Goal: Task Accomplishment & Management: Manage account settings

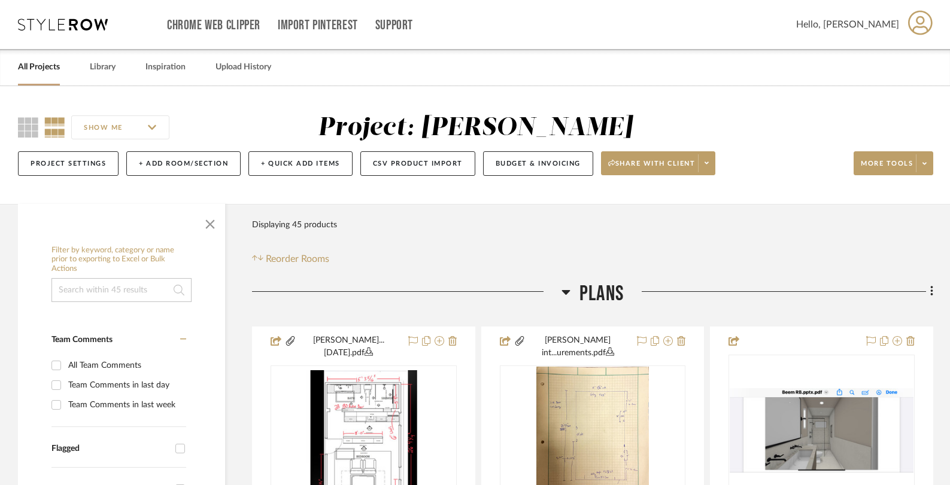
click at [65, 25] on icon at bounding box center [63, 25] width 90 height 12
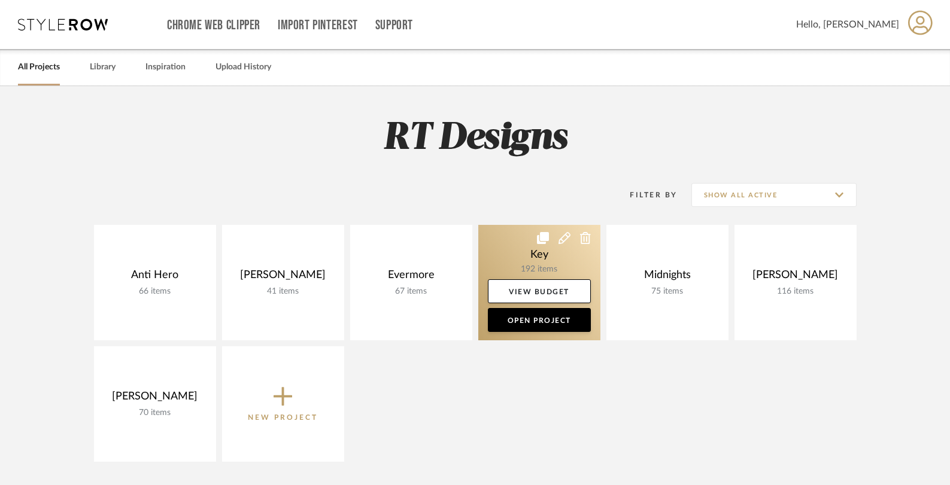
click at [531, 257] on link at bounding box center [539, 283] width 122 height 116
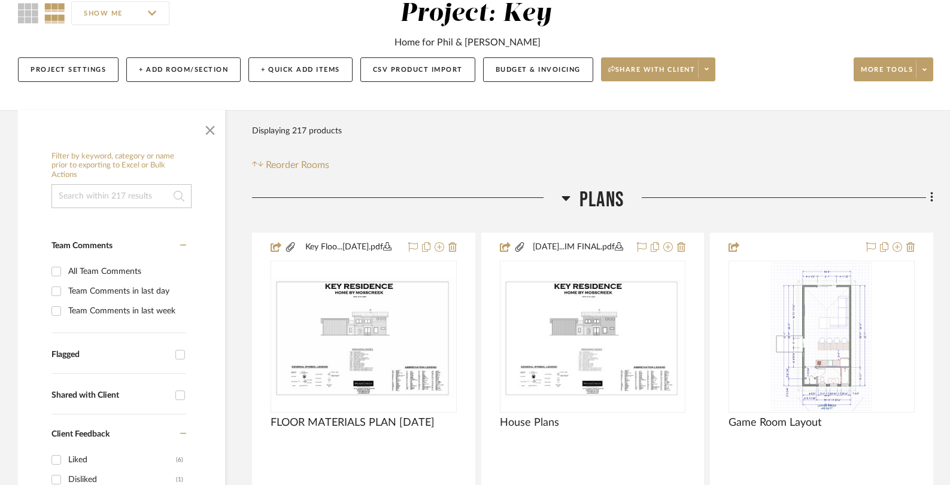
scroll to position [252, 0]
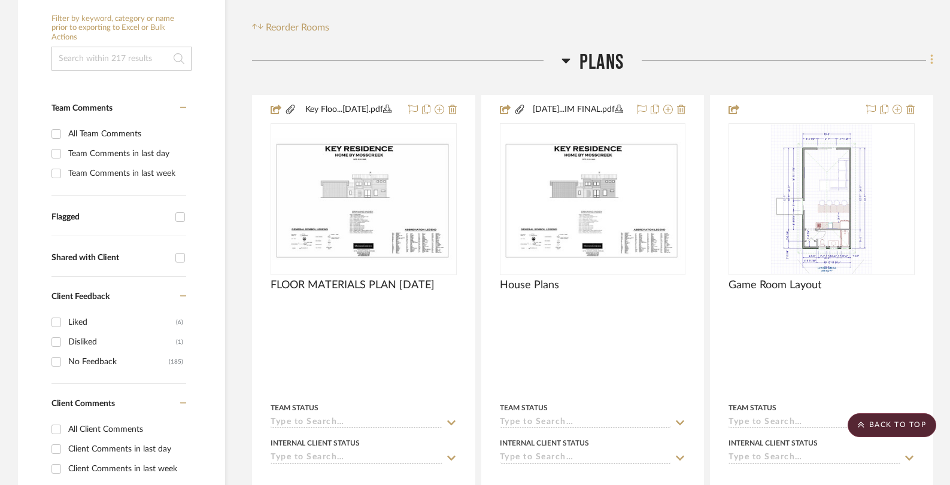
click at [930, 63] on icon at bounding box center [932, 59] width 4 height 13
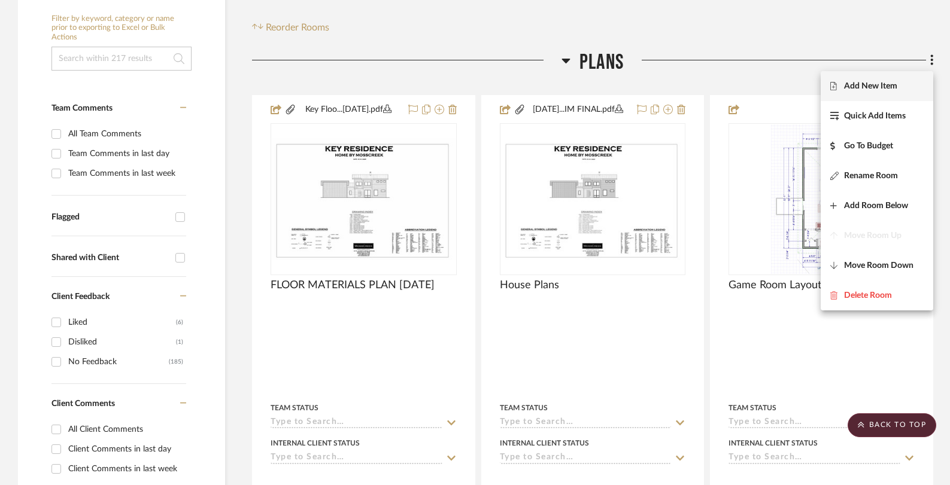
click at [895, 86] on span "Add New Item" at bounding box center [870, 86] width 53 height 10
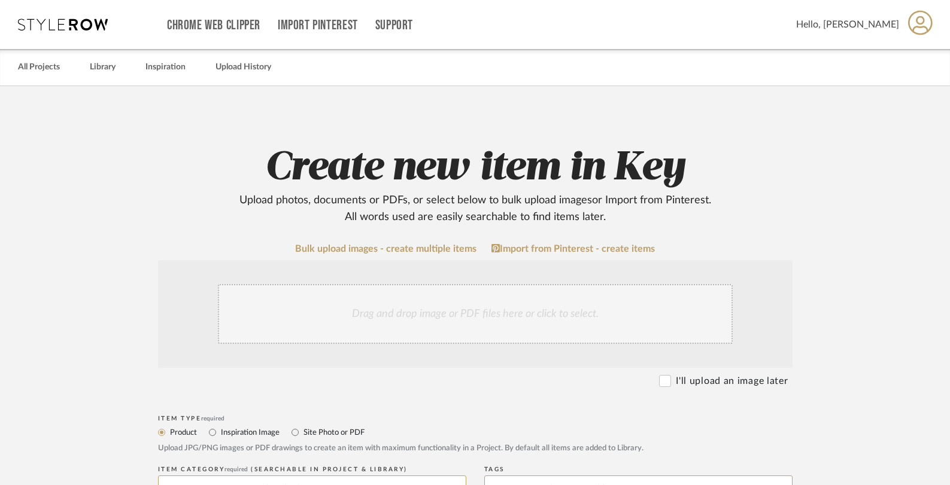
click at [451, 309] on div "Drag and drop image or PDF files here or click to select." at bounding box center [475, 314] width 515 height 60
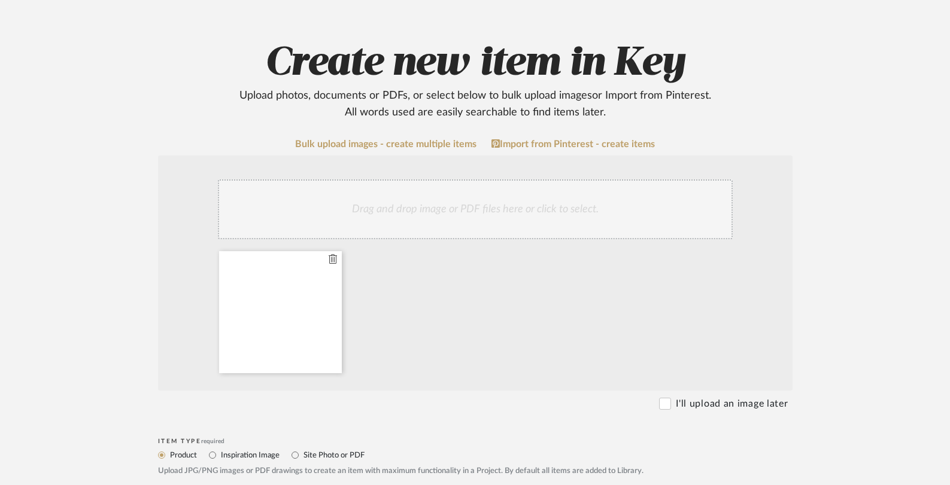
scroll to position [135, 0]
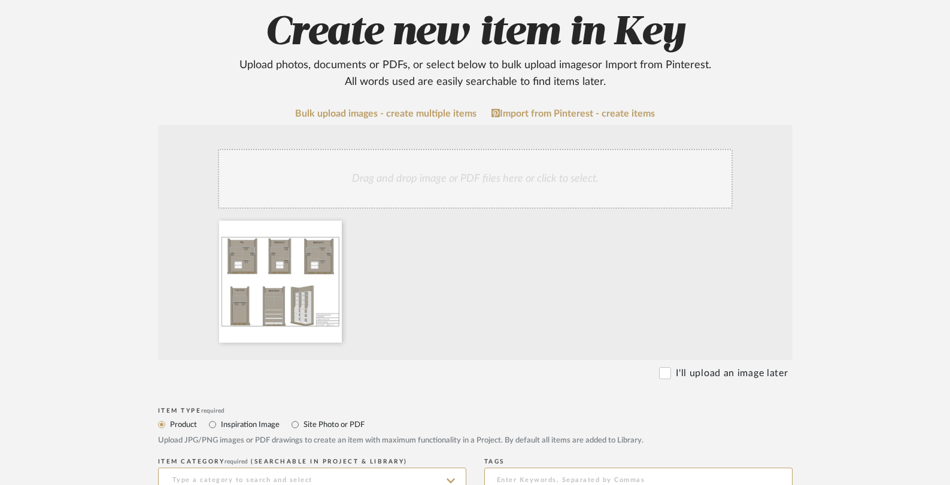
click at [305, 424] on label "Site Photo or PDF" at bounding box center [333, 424] width 62 height 13
click at [302, 424] on input "Site Photo or PDF" at bounding box center [295, 425] width 14 height 14
radio input "true"
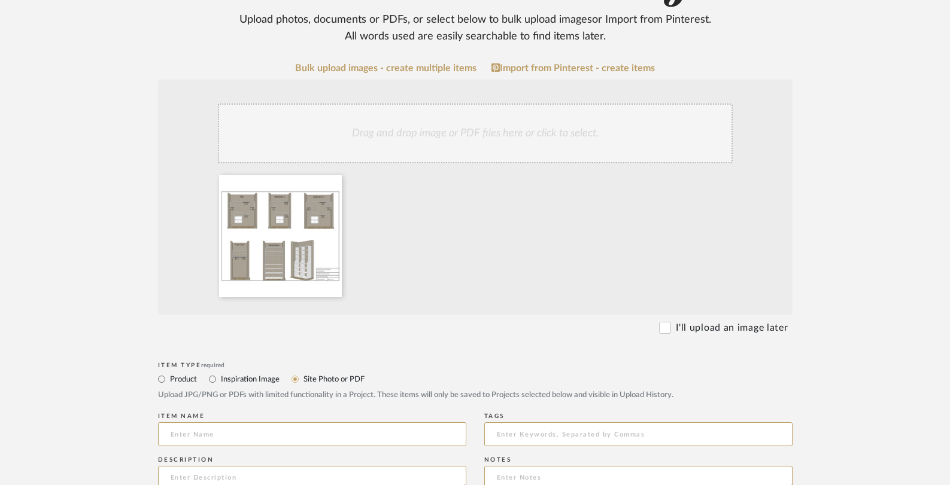
scroll to position [201, 0]
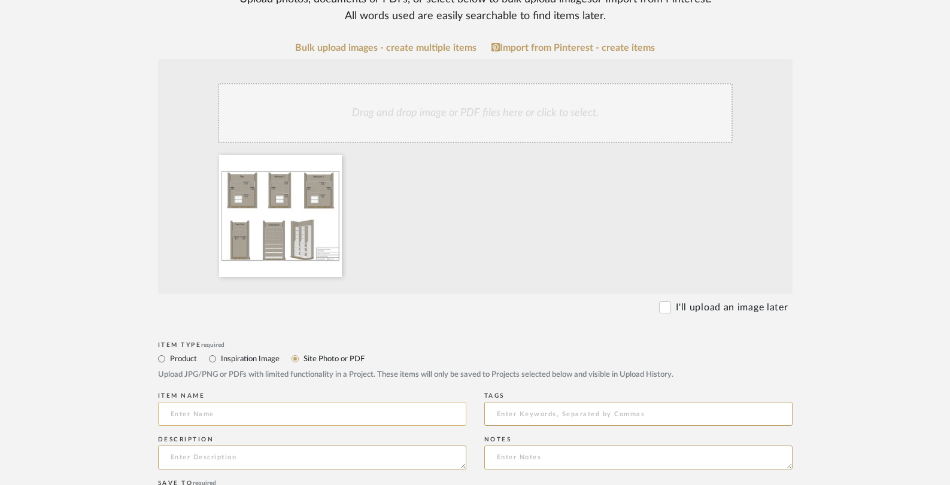
click at [325, 411] on input at bounding box center [312, 414] width 308 height 24
type input "P"
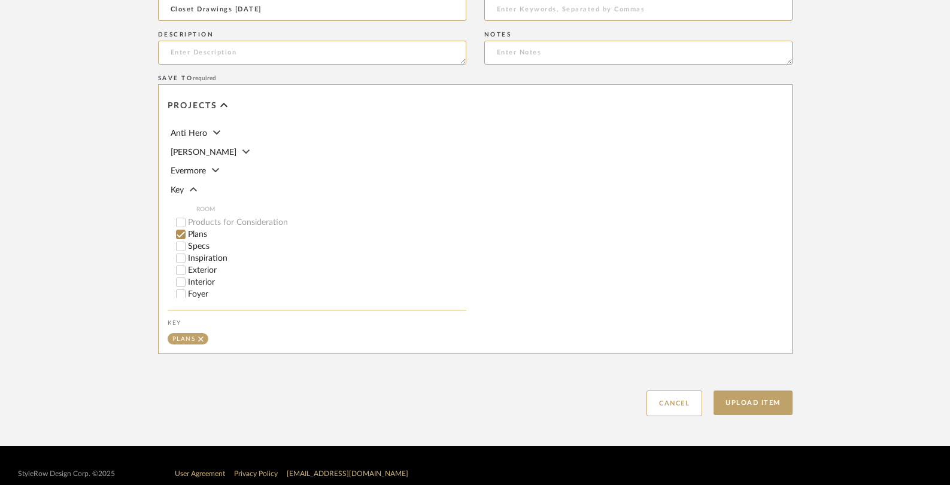
scroll to position [622, 0]
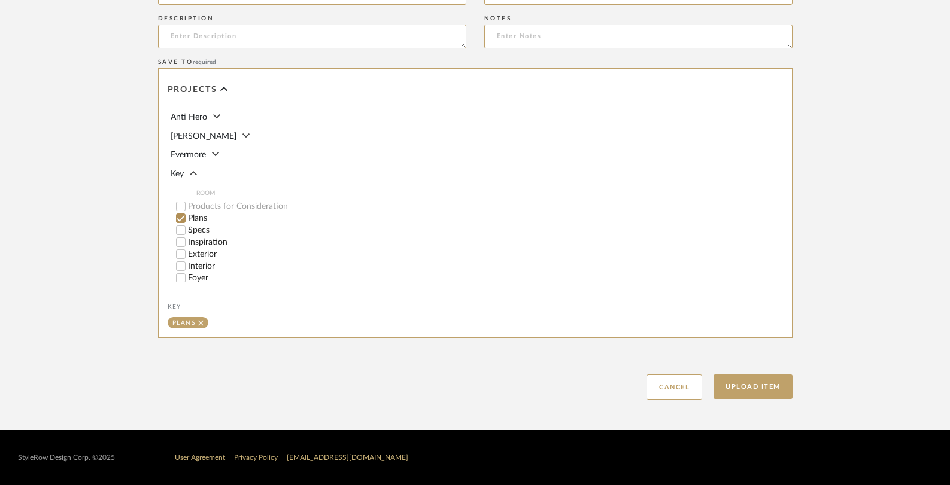
type input "Closet Drawings [DATE]"
click at [766, 390] on button "Upload Item" at bounding box center [752, 387] width 79 height 25
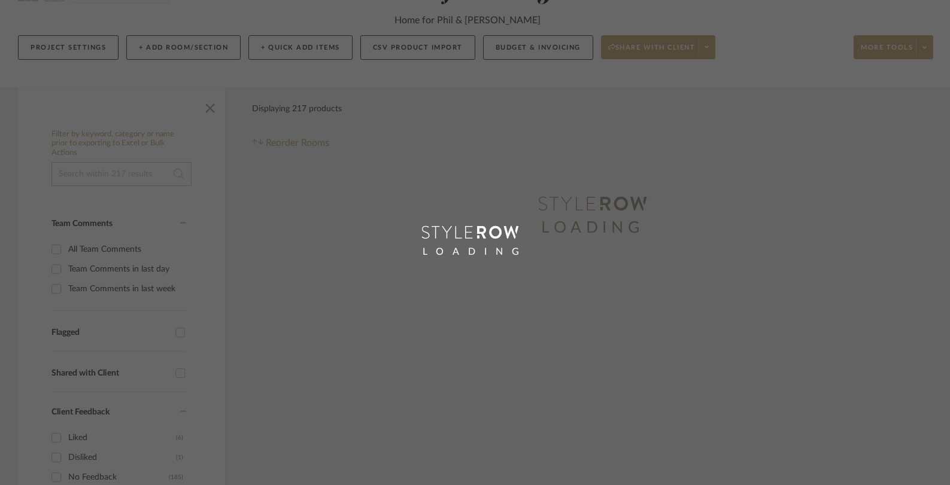
scroll to position [14, 0]
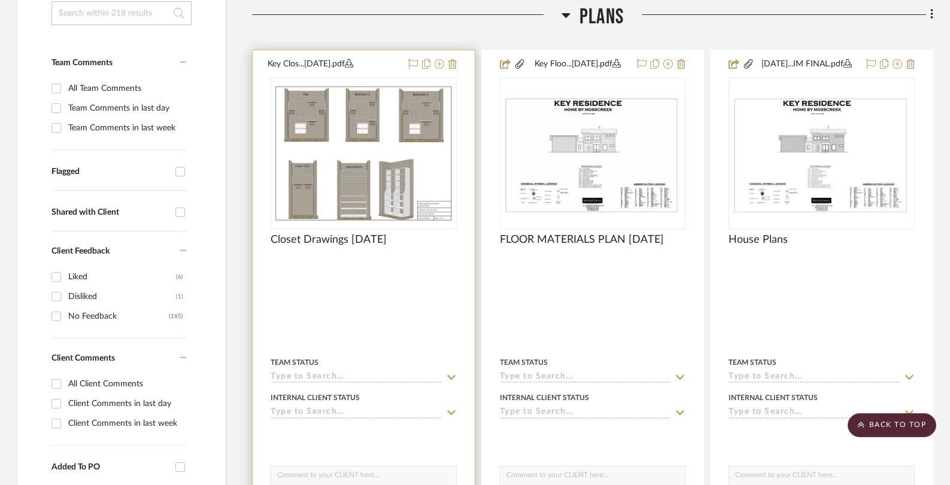
scroll to position [301, 0]
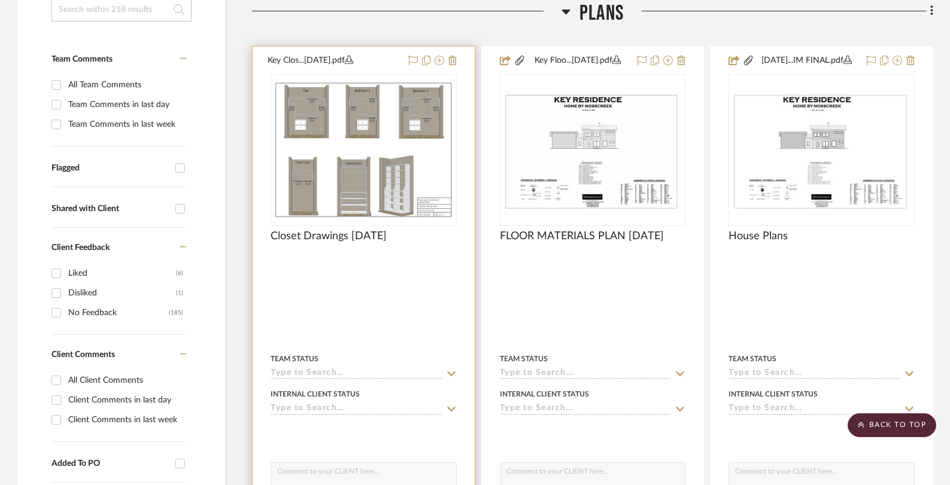
click at [412, 308] on div at bounding box center [364, 309] width 222 height 524
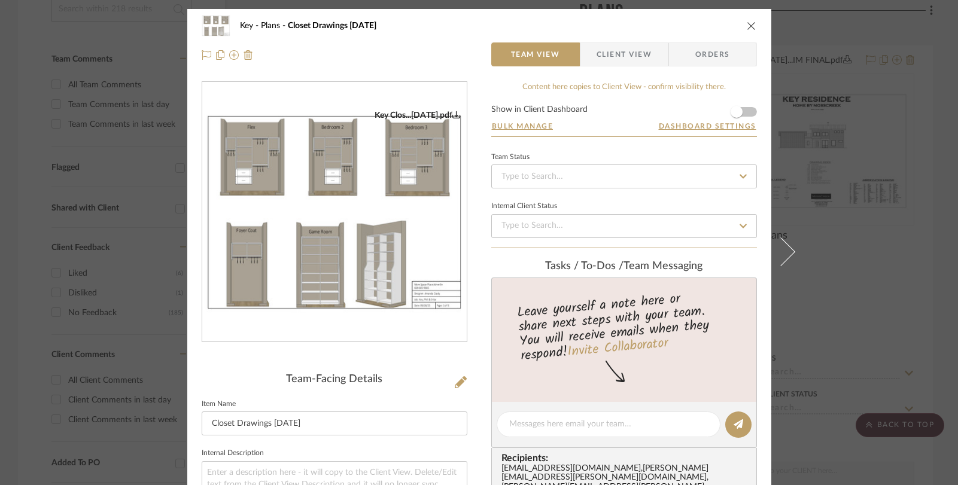
click at [749, 111] on form "Show in Client Dashboard Bulk Manage Dashboard Settings" at bounding box center [624, 120] width 266 height 31
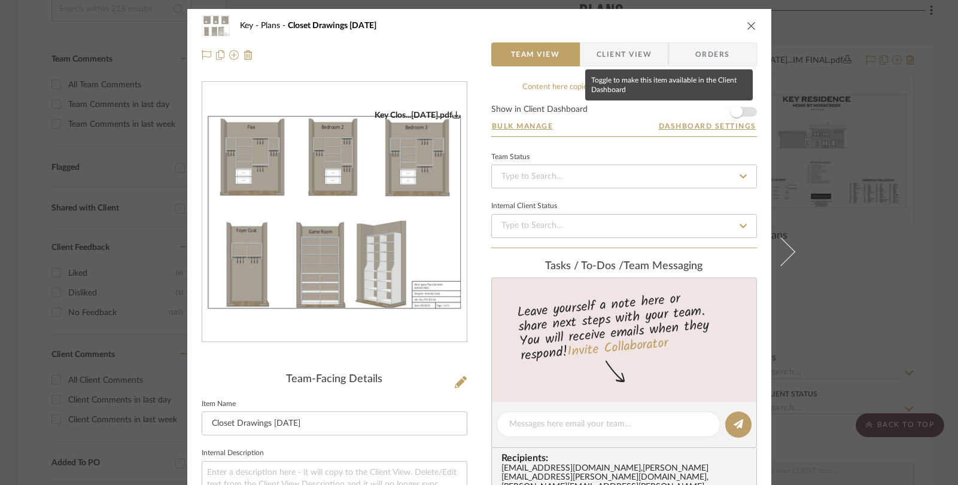
click at [743, 113] on span "button" at bounding box center [737, 112] width 26 height 26
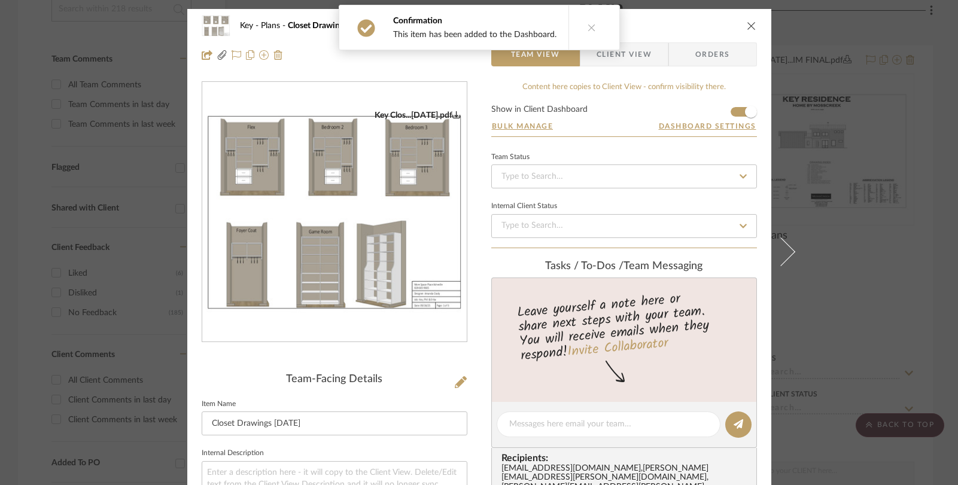
click at [750, 29] on icon "close" at bounding box center [752, 26] width 10 height 10
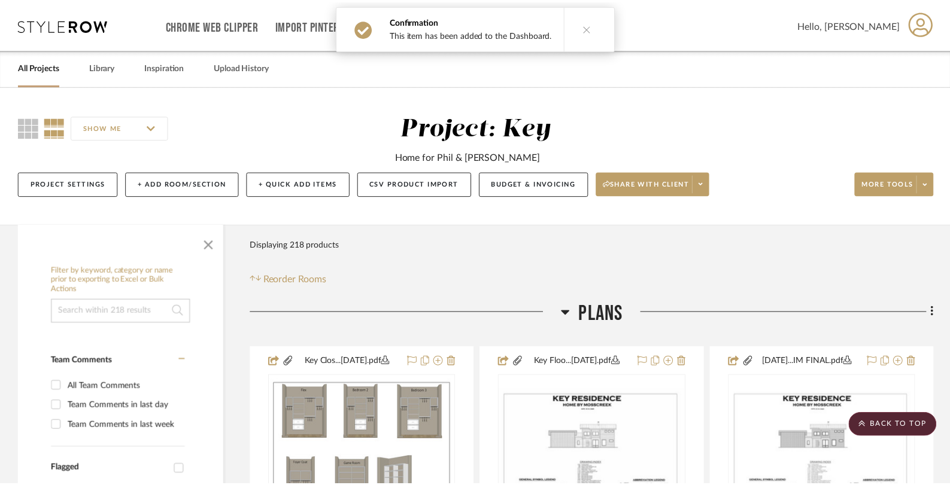
scroll to position [301, 0]
